Goal: Task Accomplishment & Management: Use online tool/utility

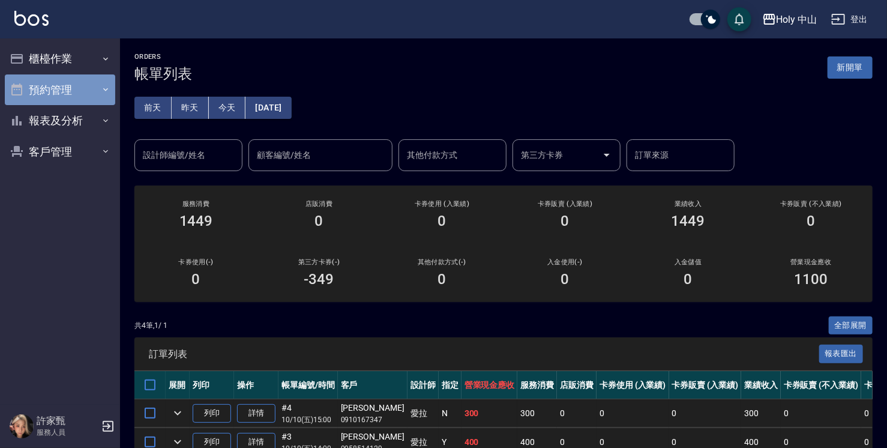
click at [70, 92] on button "預約管理" at bounding box center [60, 89] width 110 height 31
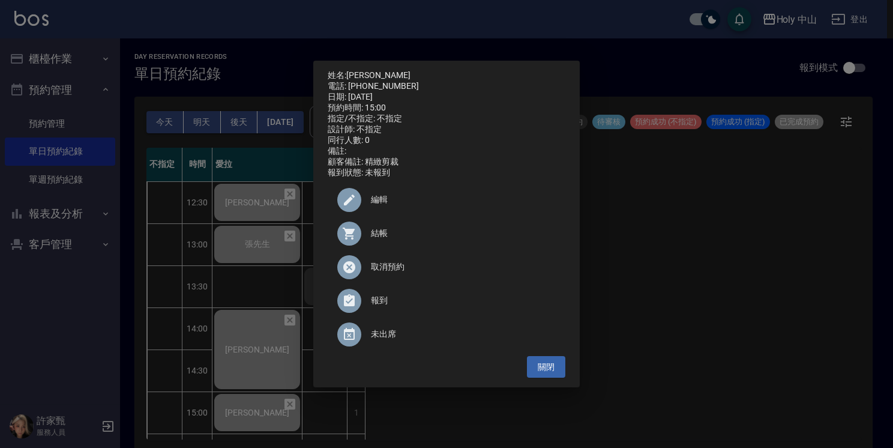
click at [663, 303] on div "姓名: 黃立澤 電話: 0910167347 日期: 2025/10/10 預約時間: 15:00 指定/不指定: 不指定 設計師: 不指定 同行人數: 0 …" at bounding box center [446, 224] width 893 height 448
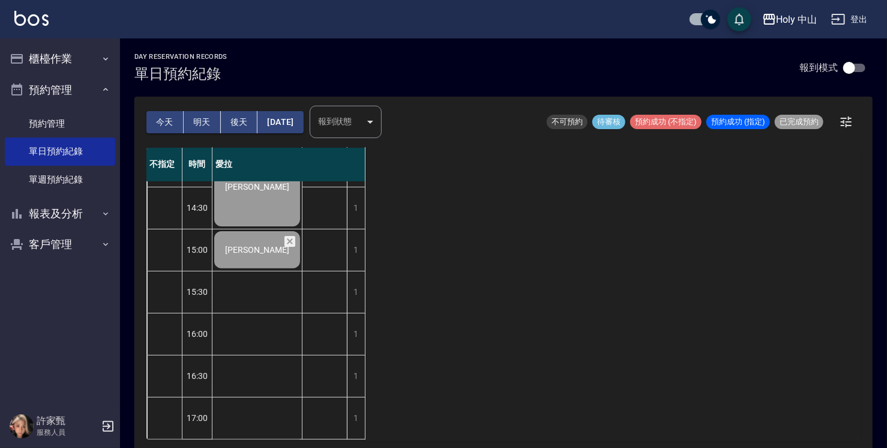
scroll to position [123, 0]
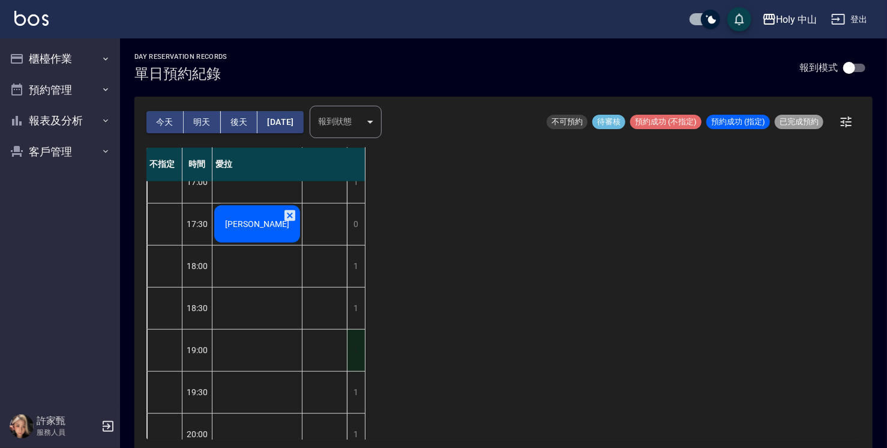
scroll to position [420, 0]
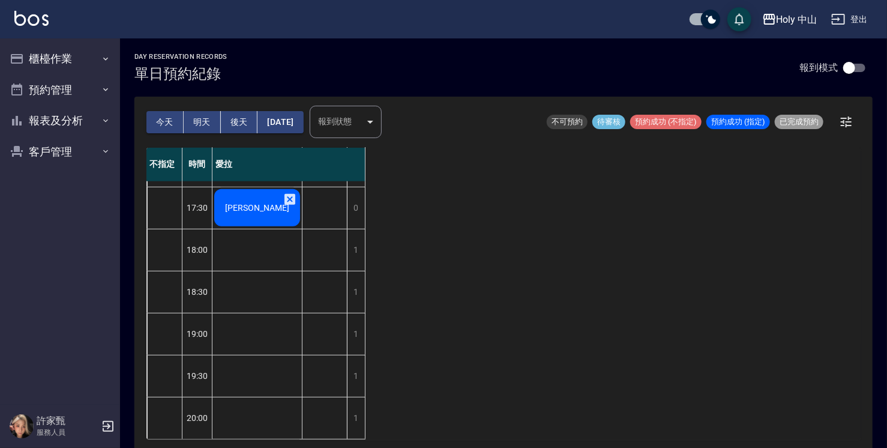
click at [256, 203] on span "鄭先生" at bounding box center [257, 208] width 69 height 10
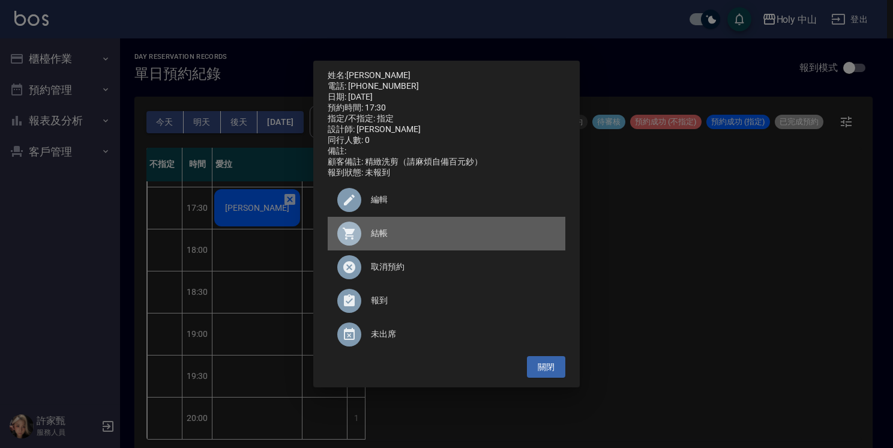
click at [388, 239] on span "結帳" at bounding box center [463, 233] width 185 height 13
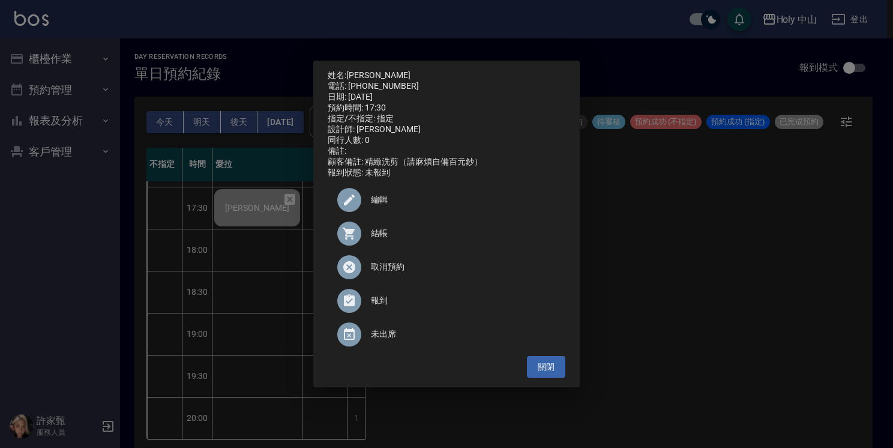
click at [784, 254] on div "姓名: 鄭先生 電話: 0920631638 日期: 2025/10/10 預約時間: 17:30 指定/不指定: 指定 設計師: 愛拉 同行人數: 0 備註…" at bounding box center [446, 224] width 893 height 448
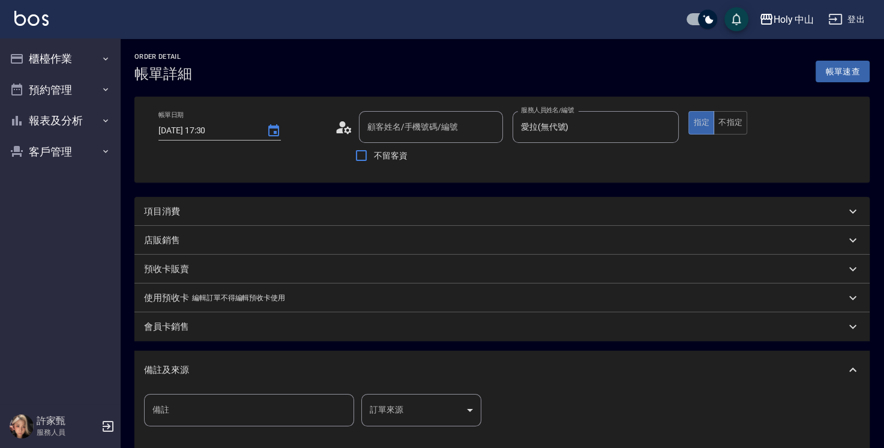
type input "2025/10/10 17:30"
type input "愛拉(無代號)"
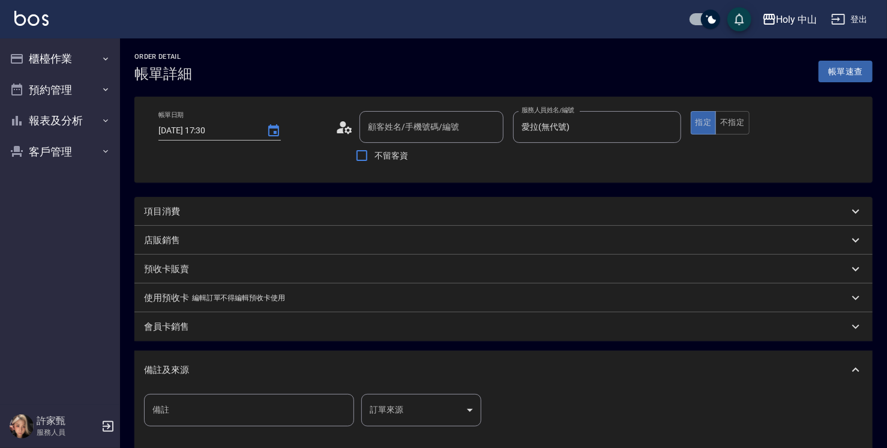
click at [247, 210] on div "項目消費" at bounding box center [496, 211] width 705 height 13
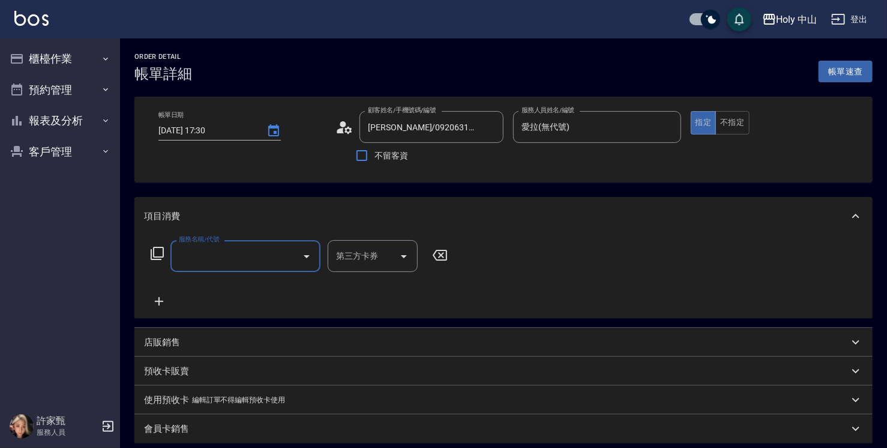
type input "鄭先生/0920631638/"
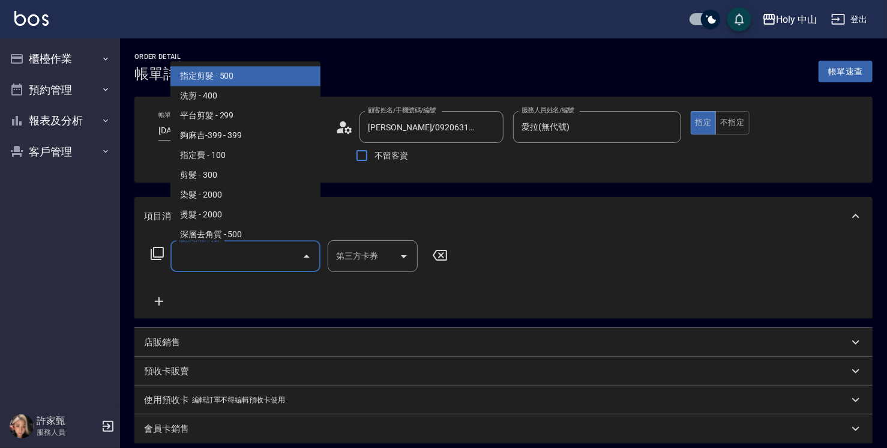
click at [227, 250] on input "服務名稱/代號" at bounding box center [236, 255] width 121 height 21
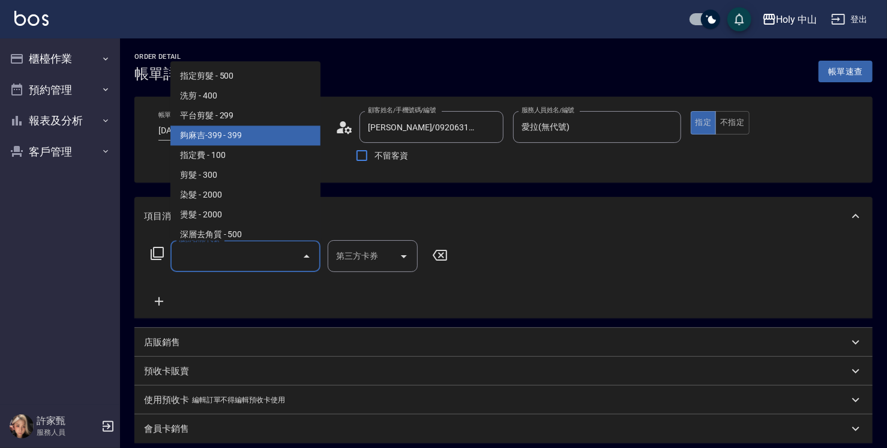
click at [239, 141] on span "夠麻吉-399 - 399" at bounding box center [245, 135] width 150 height 20
type input "夠麻吉-399(5)"
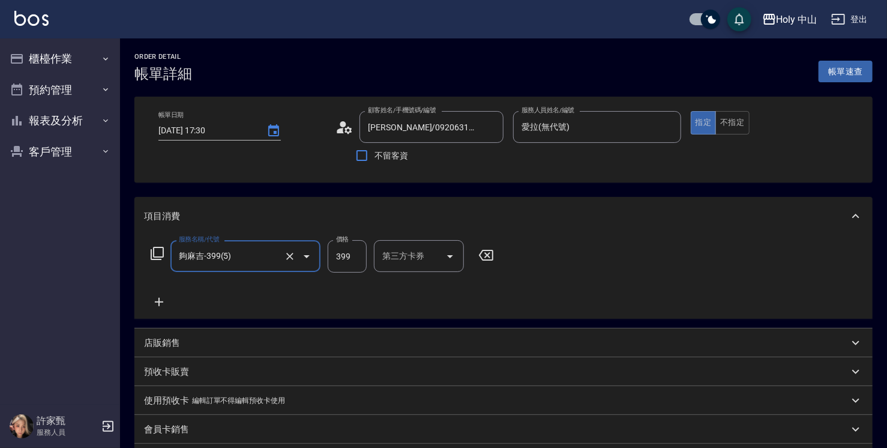
click at [336, 255] on input "399" at bounding box center [347, 256] width 39 height 32
type input "349"
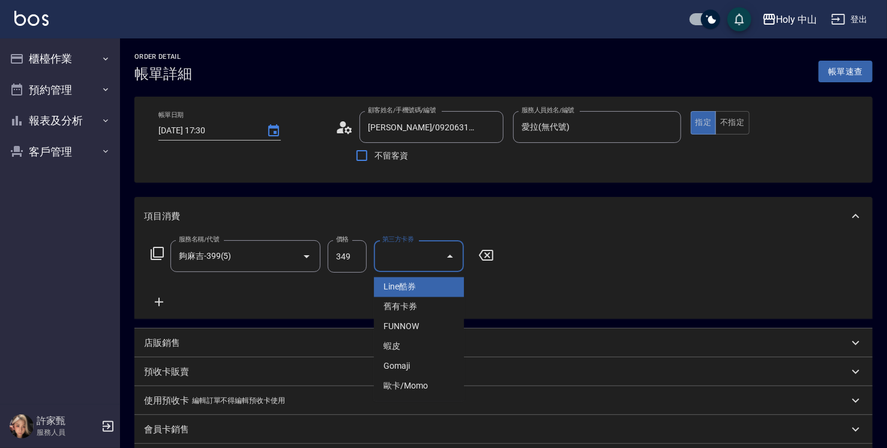
click at [409, 256] on input "第三方卡券" at bounding box center [409, 255] width 61 height 21
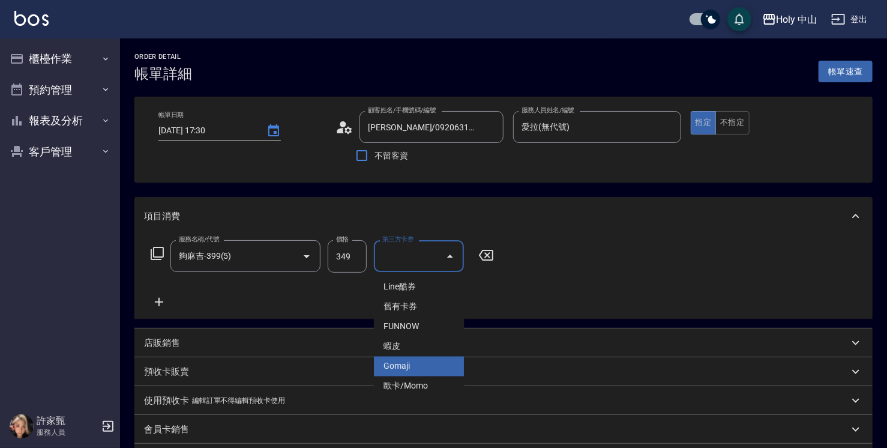
click at [400, 364] on span "Gomaji" at bounding box center [419, 366] width 90 height 20
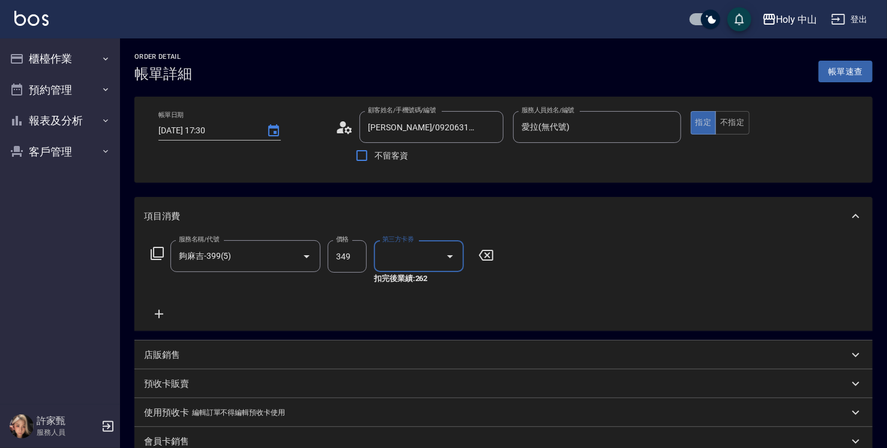
type input "Gomaji"
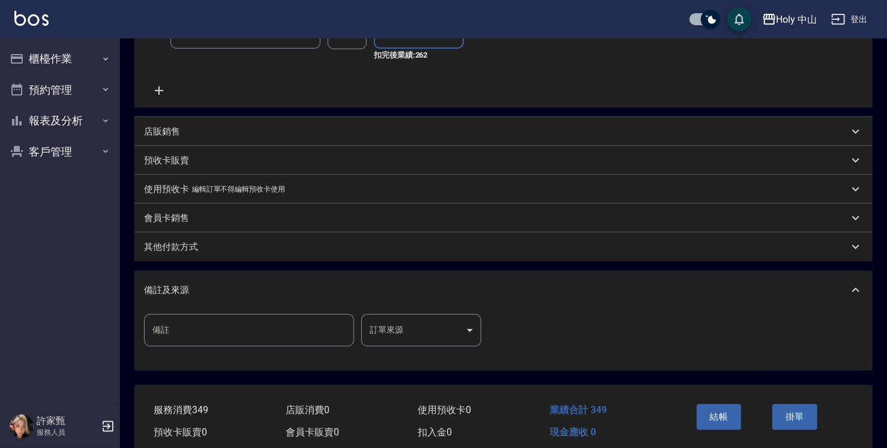
scroll to position [240, 0]
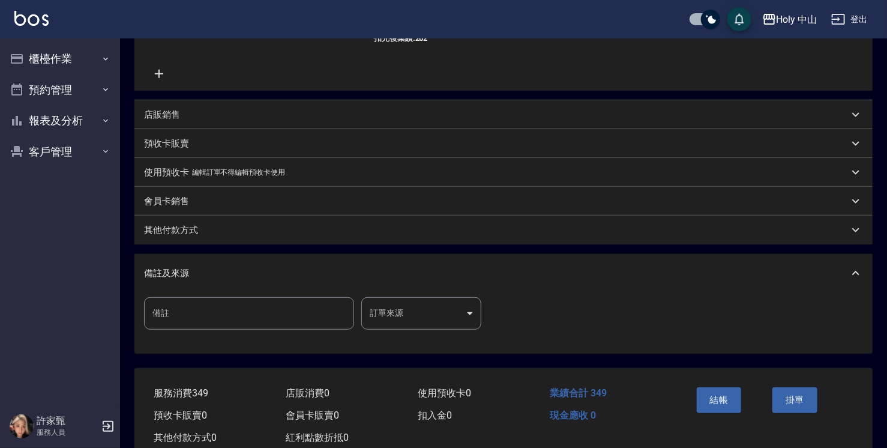
click at [425, 316] on body "Holy 中山 登出 櫃檯作業 打帳單 帳單列表 營業儀表板 現場電腦打卡 預約管理 預約管理 單日預約紀錄 單週預約紀錄 報表及分析 報表目錄 店家日報表 …" at bounding box center [443, 119] width 887 height 718
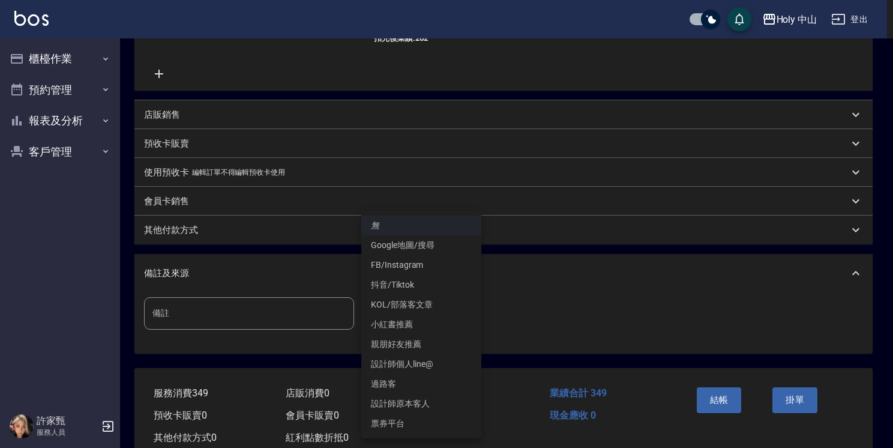
click at [403, 425] on li "票券平台" at bounding box center [421, 423] width 120 height 20
type input "票券平台"
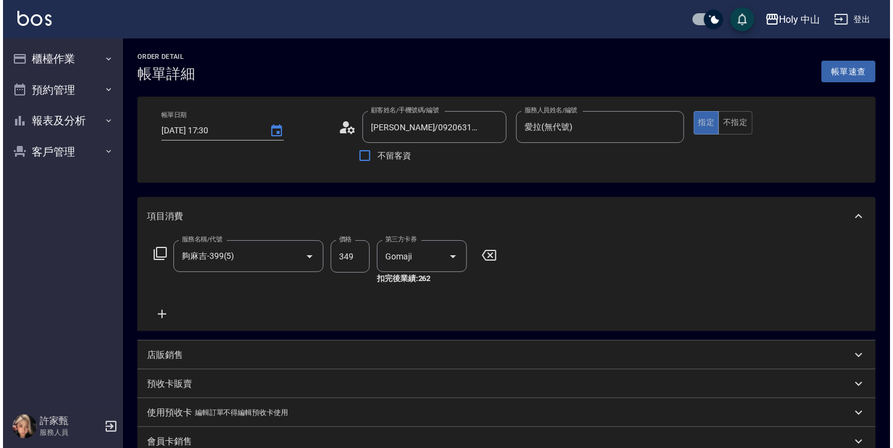
scroll to position [274, 0]
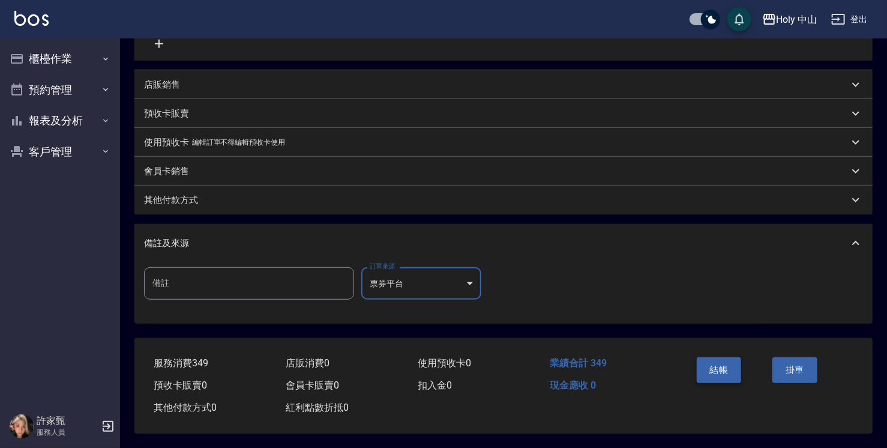
click at [719, 369] on button "結帳" at bounding box center [719, 369] width 45 height 25
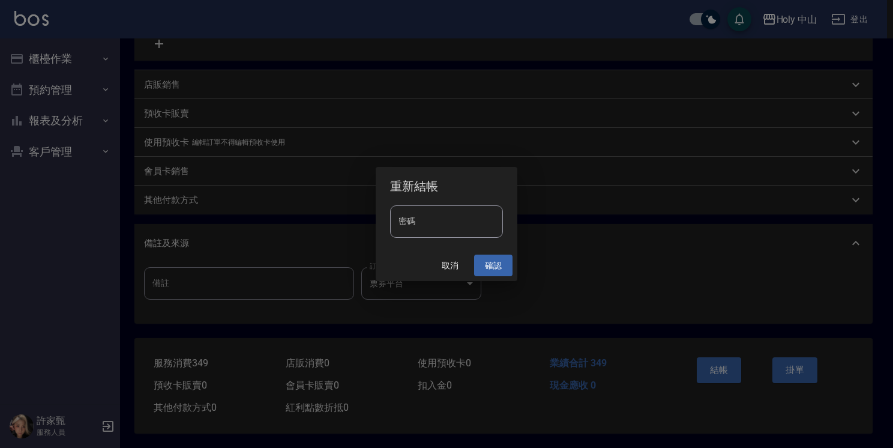
click at [490, 268] on button "確認" at bounding box center [493, 265] width 38 height 22
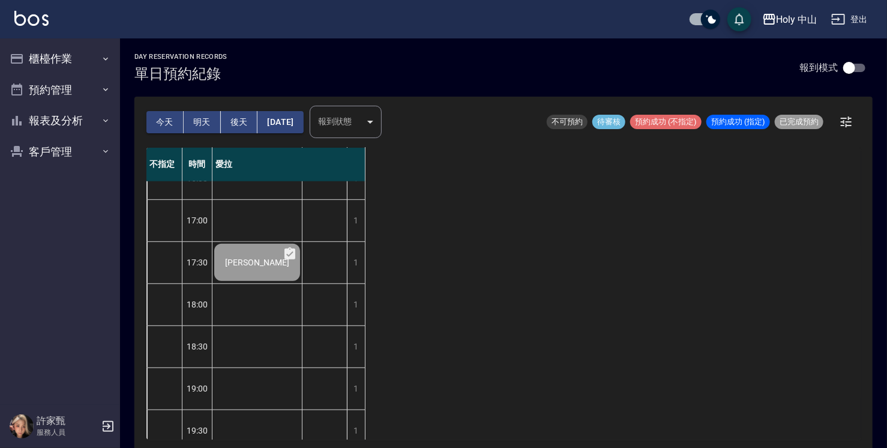
scroll to position [423, 0]
